Goal: Use online tool/utility: Utilize a website feature to perform a specific function

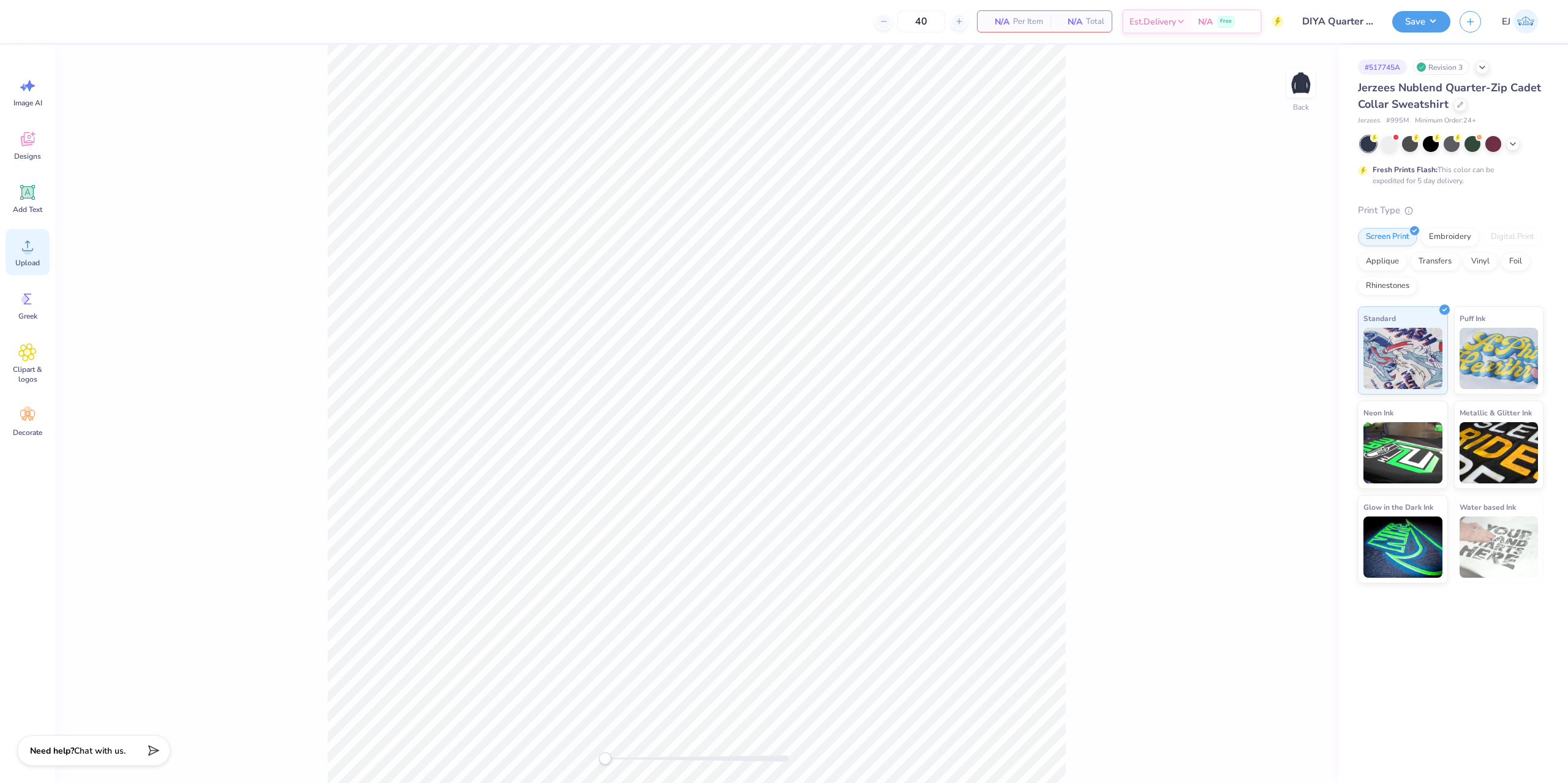
click at [27, 239] on icon at bounding box center [28, 246] width 19 height 19
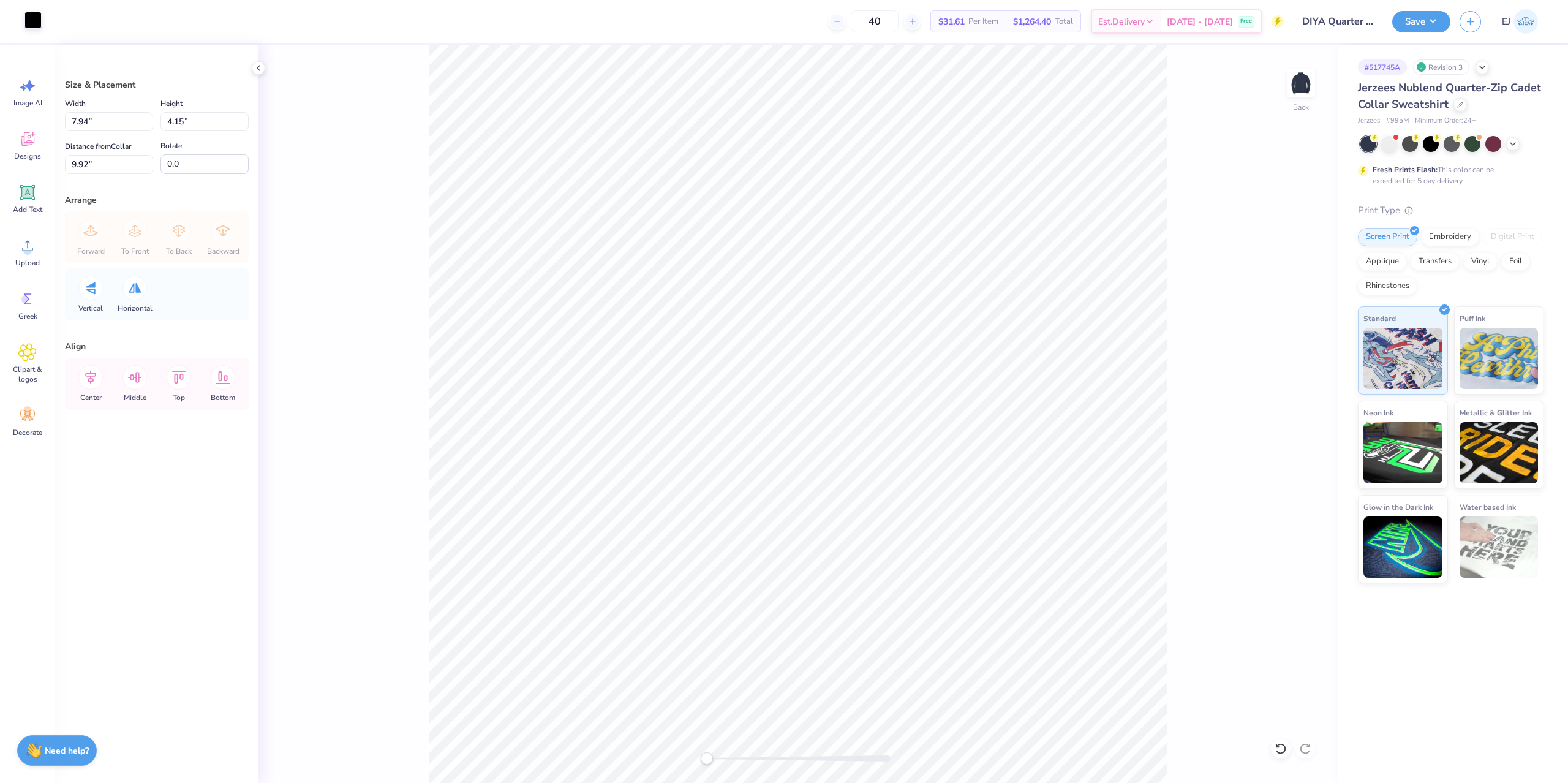
click at [38, 17] on div at bounding box center [33, 20] width 17 height 17
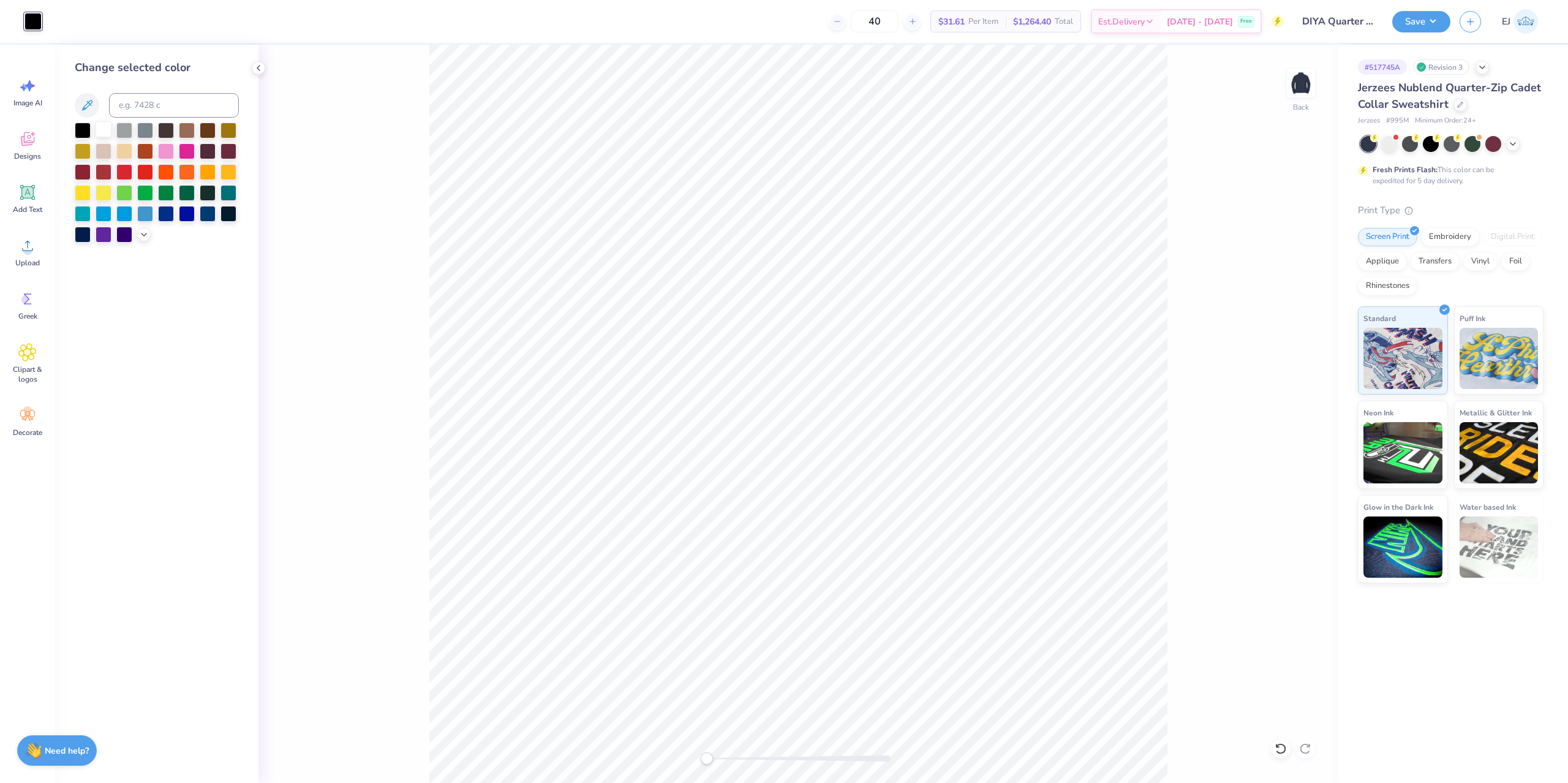
click at [106, 125] on div at bounding box center [104, 129] width 16 height 16
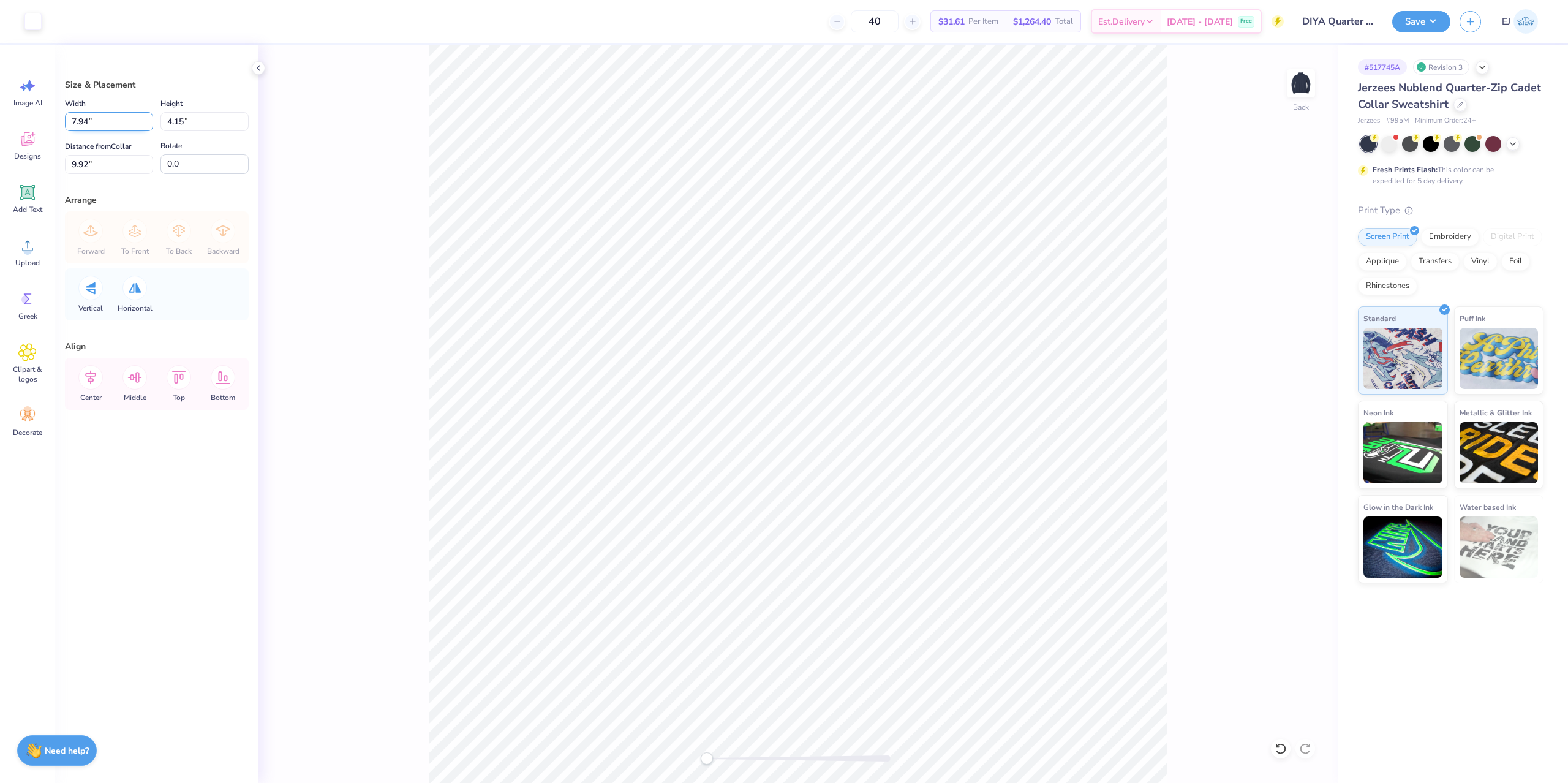
click at [109, 118] on input "7.94" at bounding box center [109, 122] width 88 height 19
type input "4.00"
type input "2.09"
type input "10.95"
drag, startPoint x: 99, startPoint y: 127, endPoint x: 125, endPoint y: 127, distance: 26.0
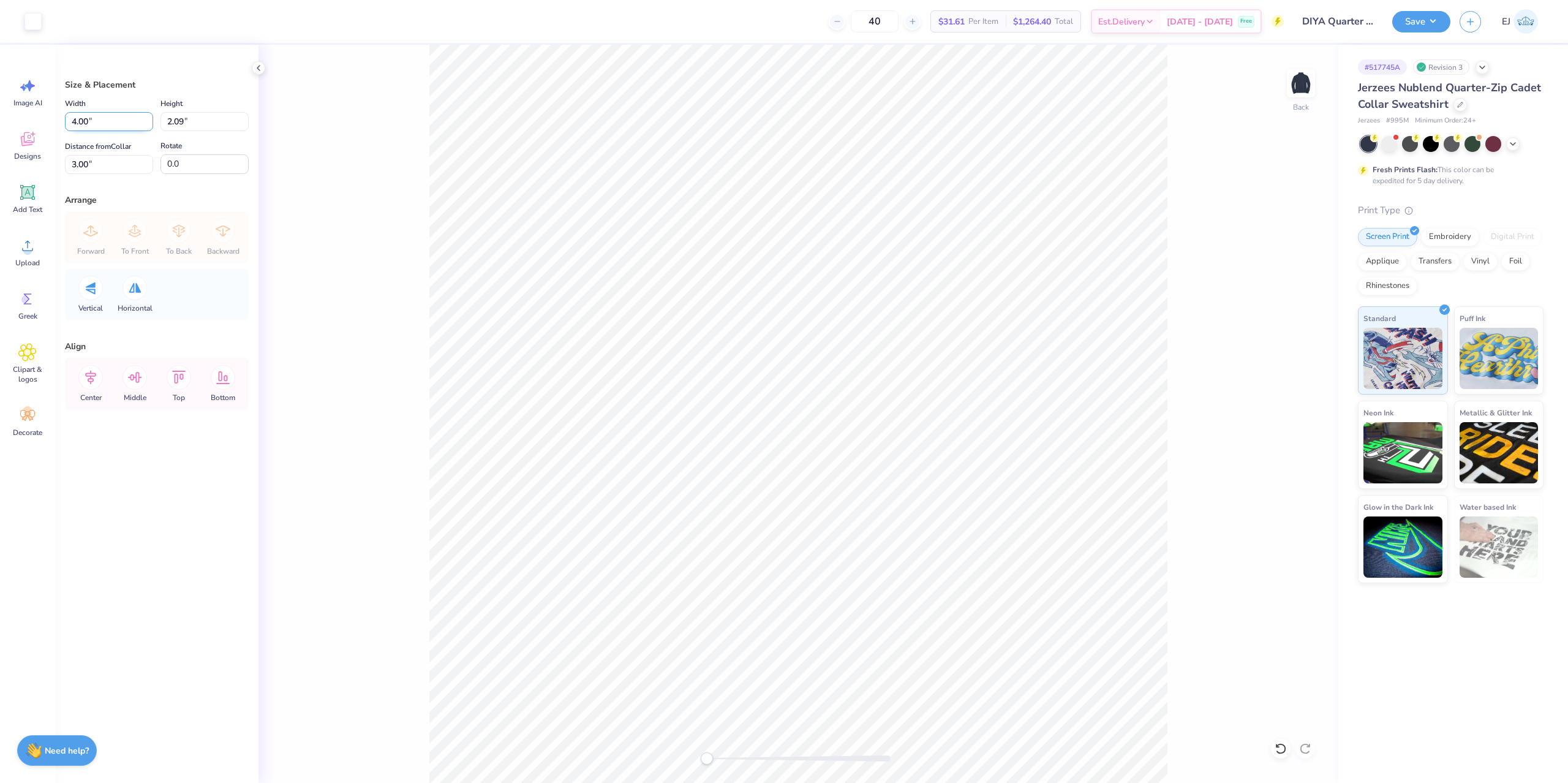
click at [99, 126] on input "4.00" at bounding box center [109, 122] width 88 height 19
type input "3.50"
type input "1.83"
type input "3.13"
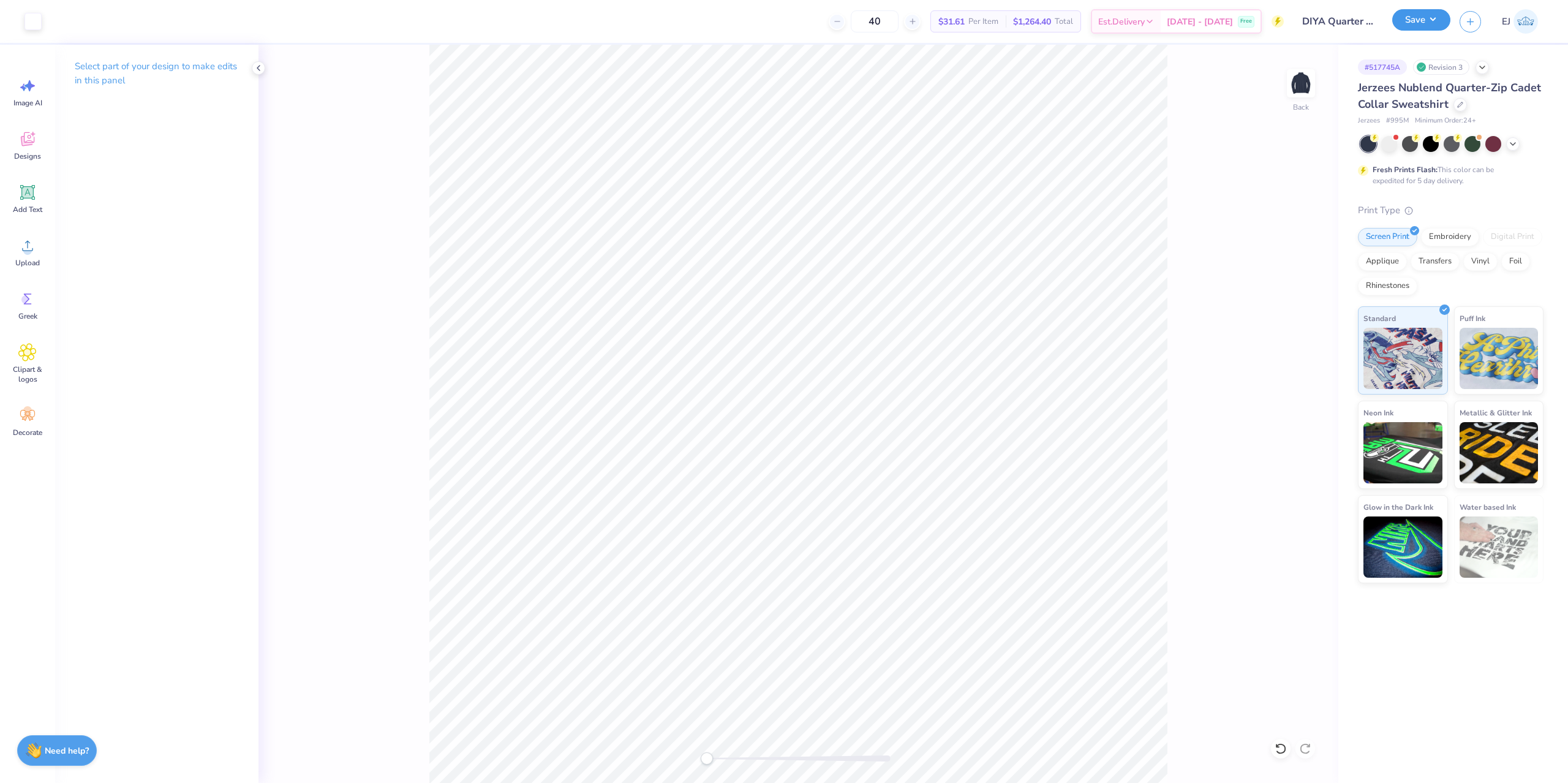
drag, startPoint x: 1443, startPoint y: 28, endPoint x: 1436, endPoint y: 28, distance: 7.0
click at [1436, 28] on button "Save" at bounding box center [1422, 20] width 58 height 22
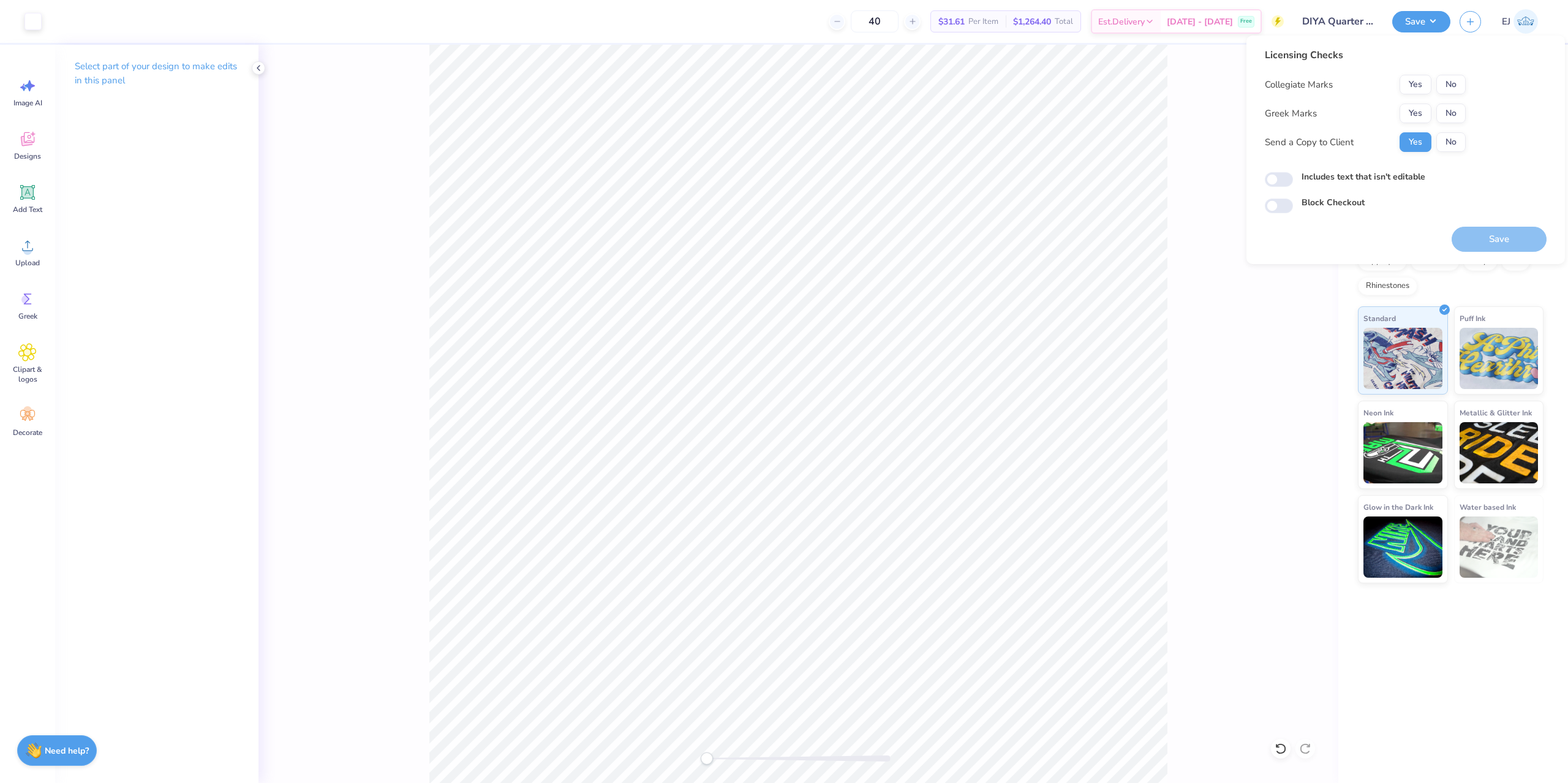
click at [1421, 124] on div "Collegiate Marks Yes No Greek Marks Yes No Send a Copy to Client Yes No" at bounding box center [1366, 113] width 201 height 77
click at [1420, 115] on button "Yes" at bounding box center [1415, 114] width 32 height 20
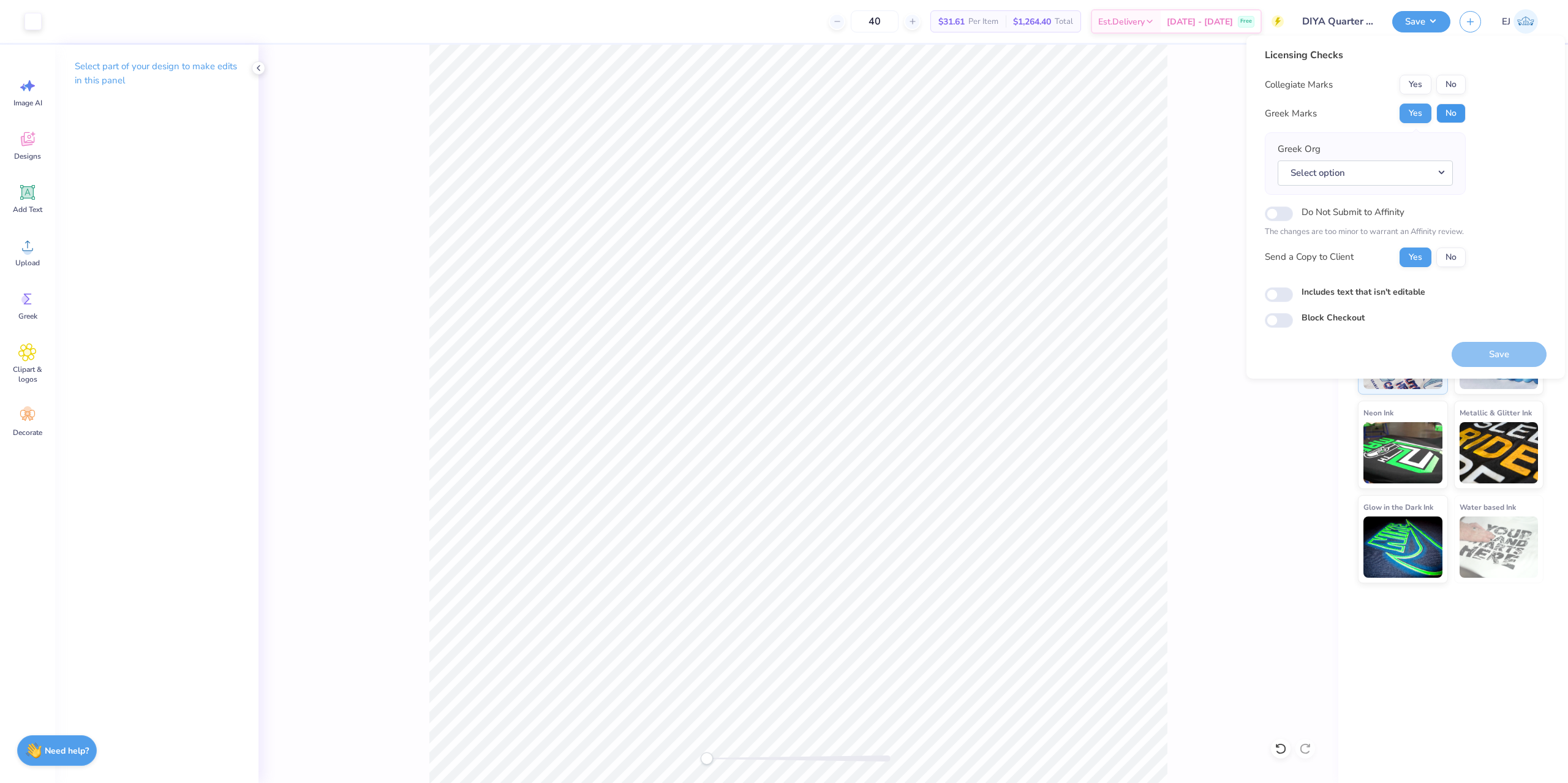
click at [1461, 104] on button "No" at bounding box center [1451, 114] width 29 height 20
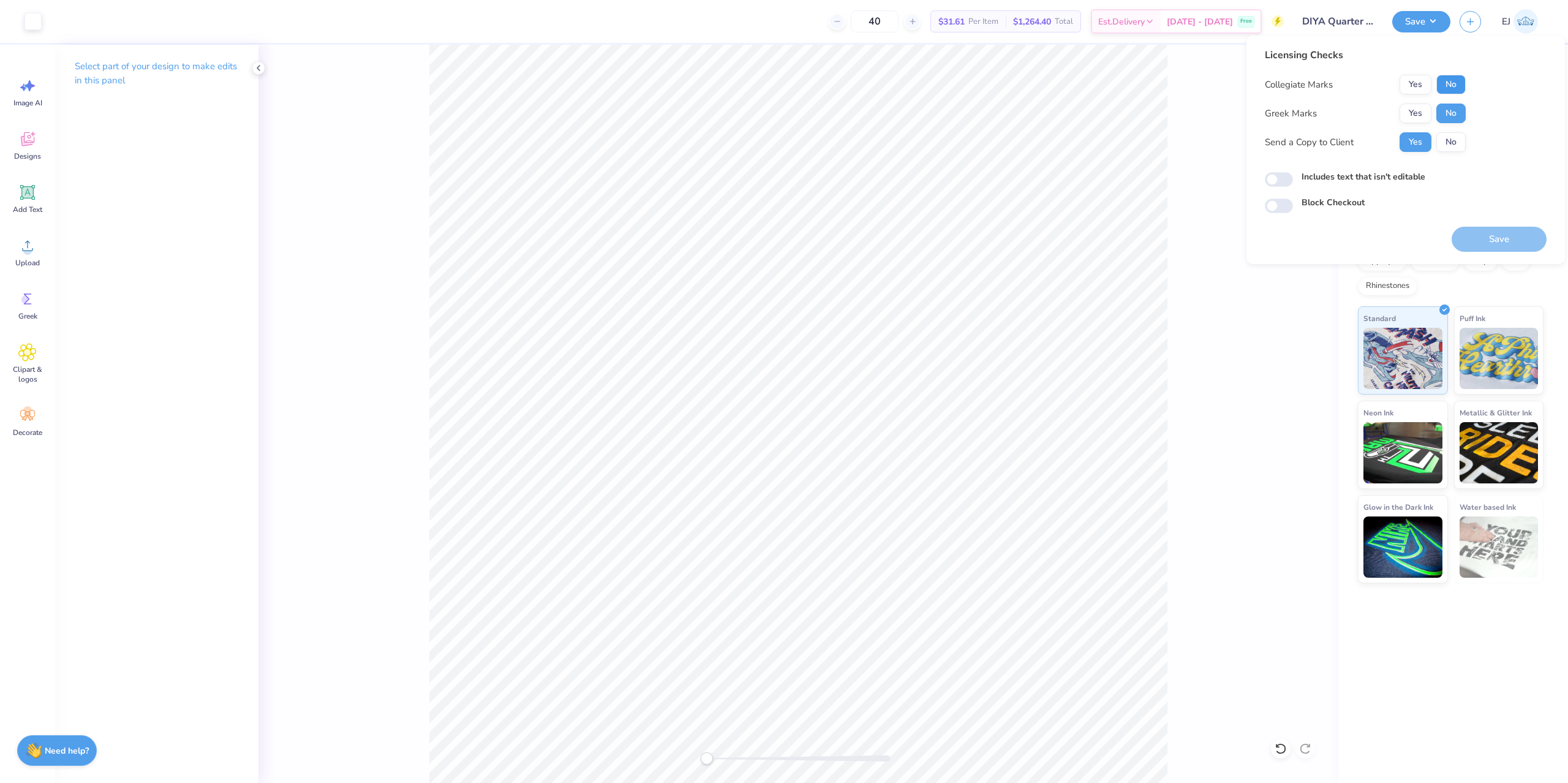
click at [1460, 83] on button "No" at bounding box center [1451, 84] width 29 height 20
click at [1467, 233] on button "Save" at bounding box center [1499, 239] width 95 height 25
